Goal: Book appointment/travel/reservation

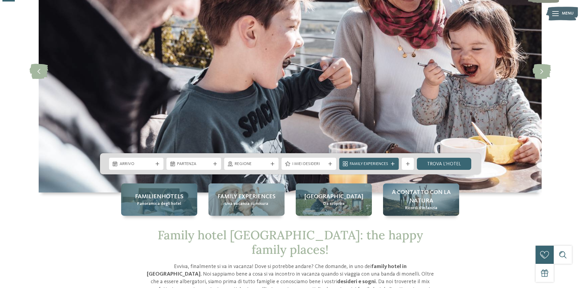
scroll to position [91, 0]
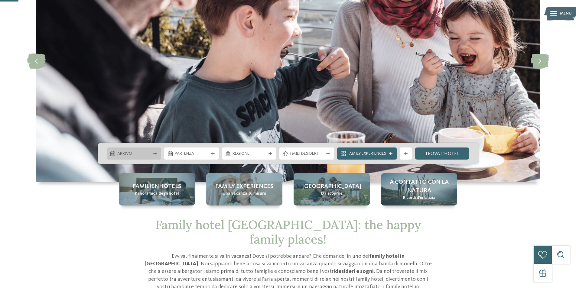
click at [159, 155] on div "Arrivo" at bounding box center [134, 153] width 55 height 12
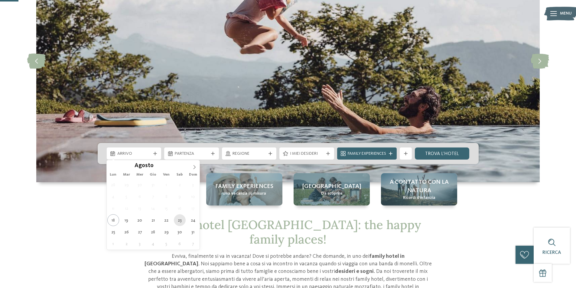
type div "[DATE]"
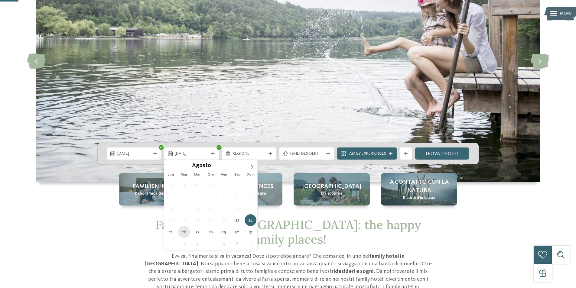
type div "[DATE]"
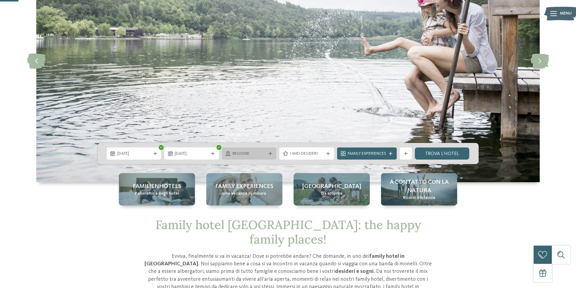
click at [252, 154] on span "Regione" at bounding box center [249, 154] width 34 height 6
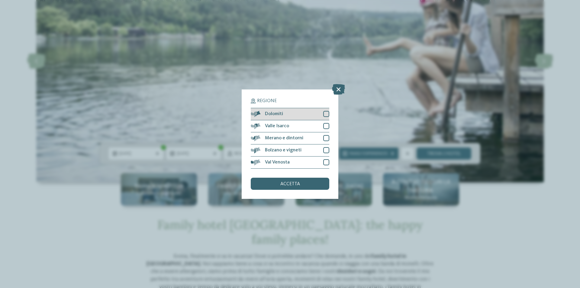
click at [324, 116] on div at bounding box center [326, 114] width 6 height 6
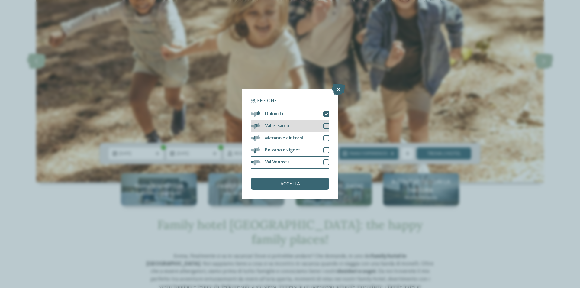
click at [326, 124] on div at bounding box center [326, 126] width 6 height 6
click at [328, 141] on div "Merano e dintorni" at bounding box center [290, 138] width 79 height 12
click at [327, 152] on div at bounding box center [326, 150] width 6 height 6
click at [326, 163] on div at bounding box center [326, 162] width 6 height 6
click at [314, 182] on div "accetta" at bounding box center [290, 184] width 79 height 12
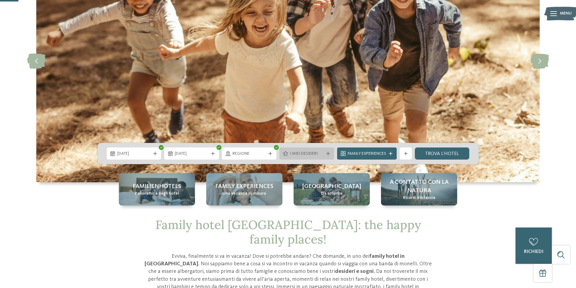
click at [326, 152] on icon at bounding box center [328, 154] width 4 height 4
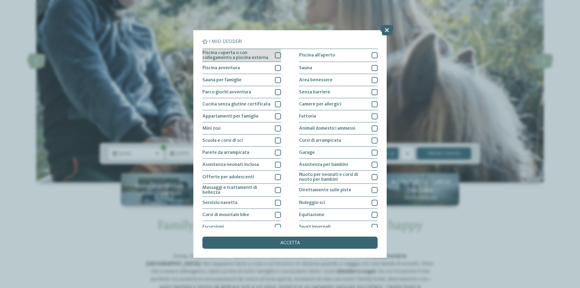
click at [275, 55] on div at bounding box center [278, 55] width 6 height 6
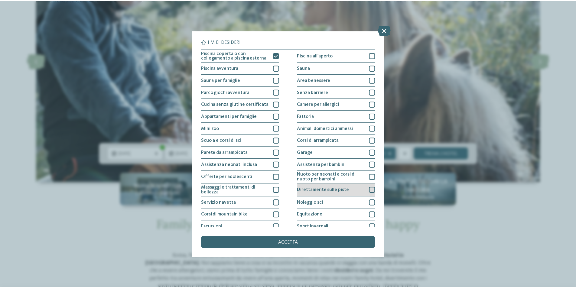
scroll to position [30, 0]
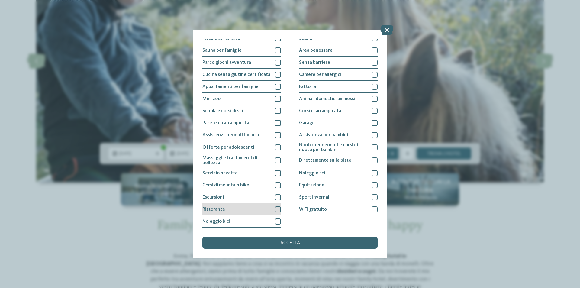
click at [277, 211] on div at bounding box center [278, 209] width 6 height 6
click at [275, 241] on div "accetta" at bounding box center [289, 243] width 175 height 12
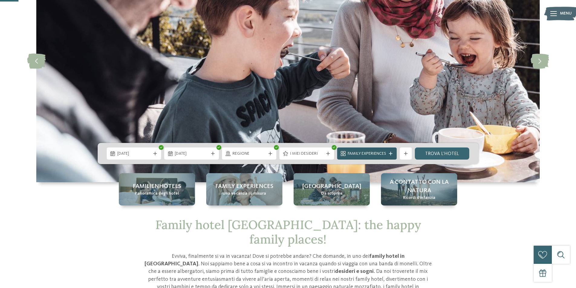
click at [391, 155] on icon at bounding box center [391, 154] width 4 height 4
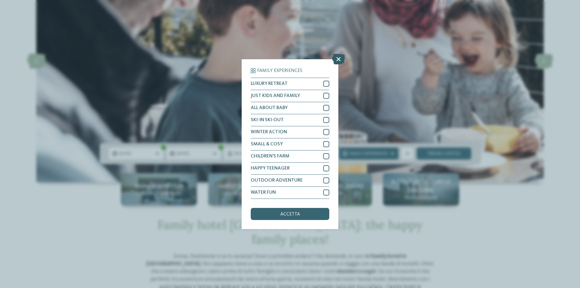
click at [333, 59] on icon at bounding box center [338, 58] width 13 height 11
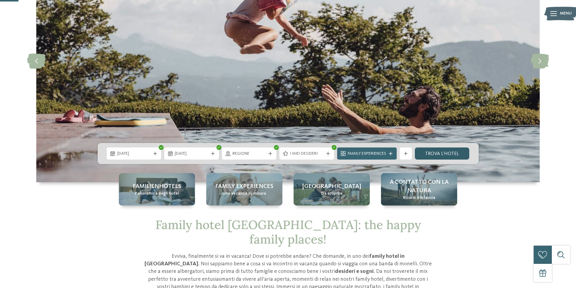
click at [456, 156] on link "trova l’hotel" at bounding box center [441, 153] width 55 height 12
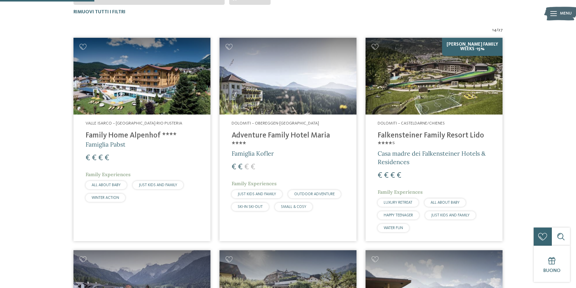
click at [289, 137] on h4 "Adventure Family Hotel Maria ****" at bounding box center [287, 140] width 113 height 18
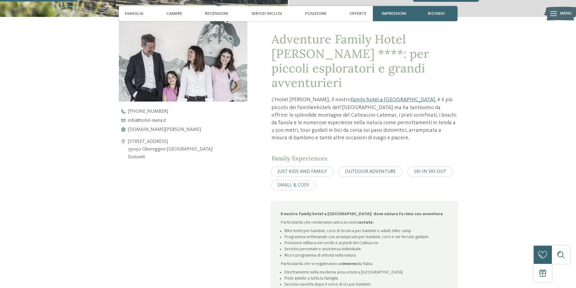
scroll to position [242, 0]
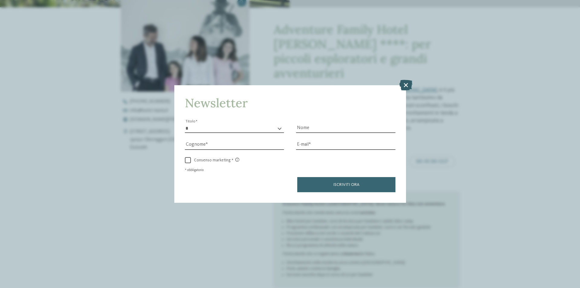
click at [411, 85] on icon at bounding box center [405, 85] width 13 height 11
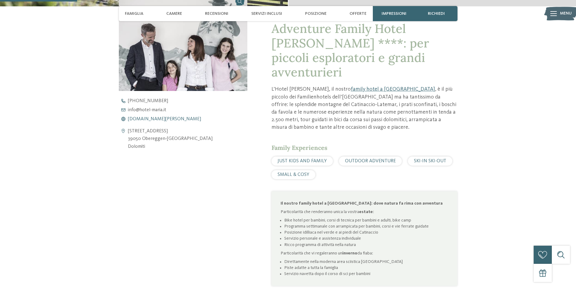
click at [128, 118] on span "www.hotel-maria.it" at bounding box center [164, 119] width 73 height 5
